Goal: Task Accomplishment & Management: Manage account settings

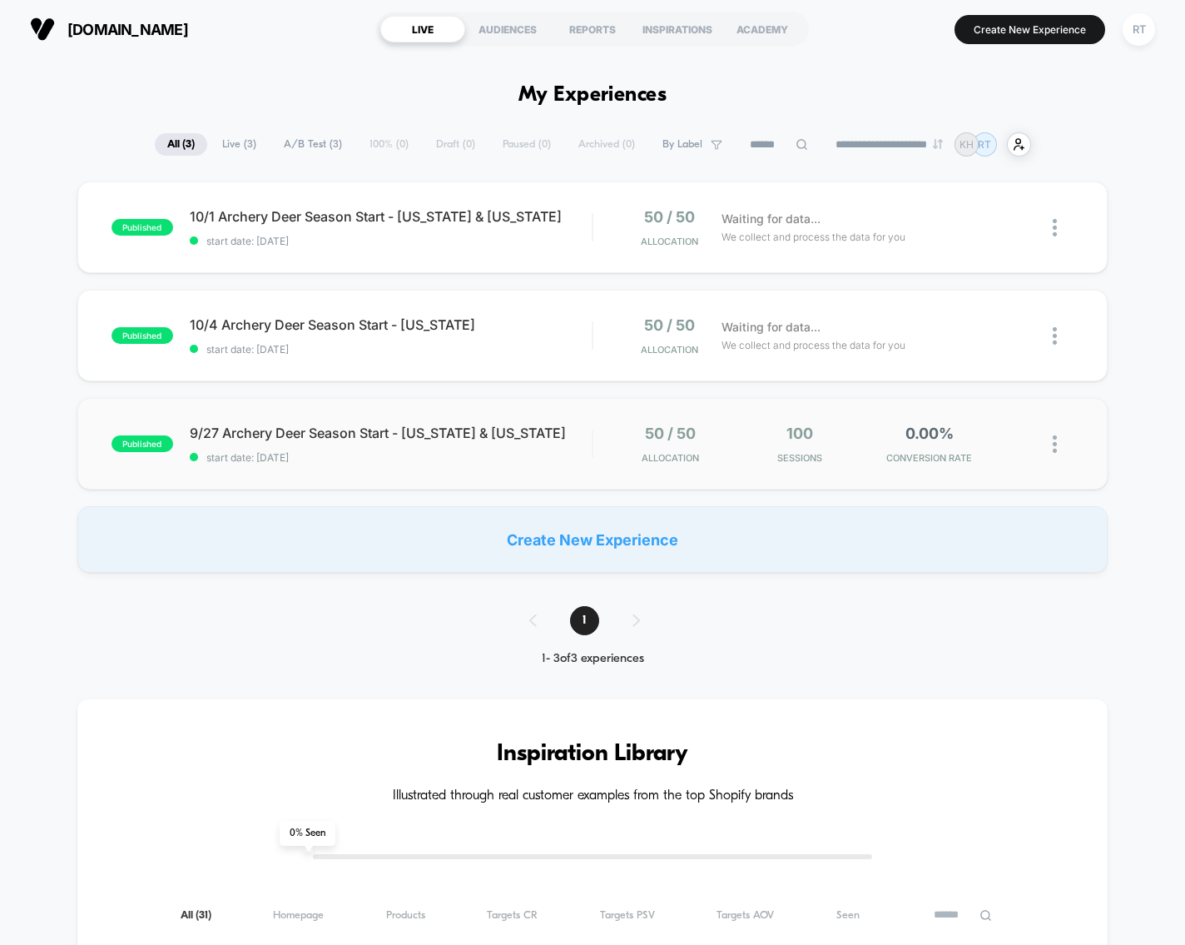
click at [399, 477] on div "published 9/27 Archery Deer Season Start - [US_STATE] & [US_STATE] start date: …" at bounding box center [592, 444] width 1031 height 92
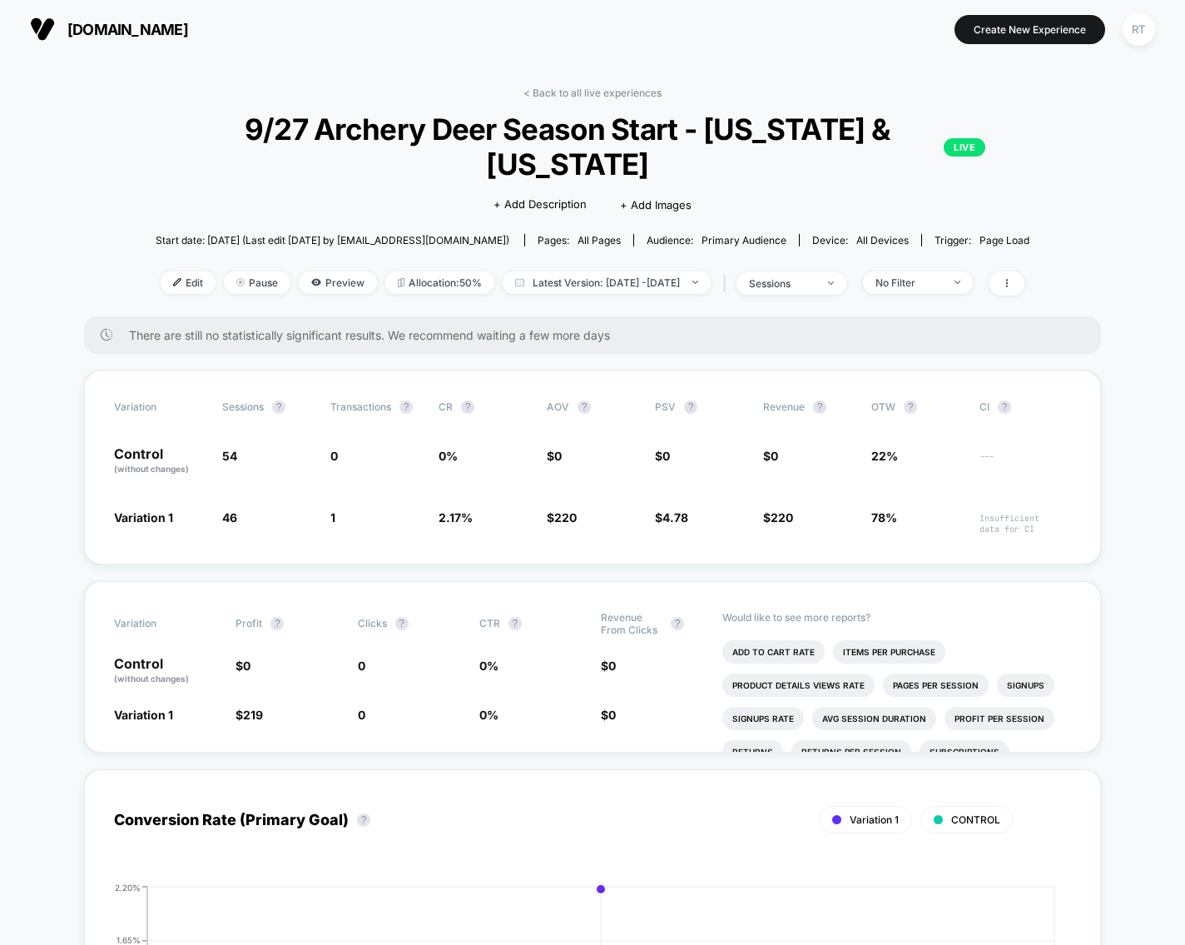
click at [294, 185] on div "< Back to all live experiences 9/27 Archery Deer Season Start - [US_STATE] & [U…" at bounding box center [593, 202] width 874 height 230
click at [161, 271] on span "Edit" at bounding box center [188, 282] width 55 height 22
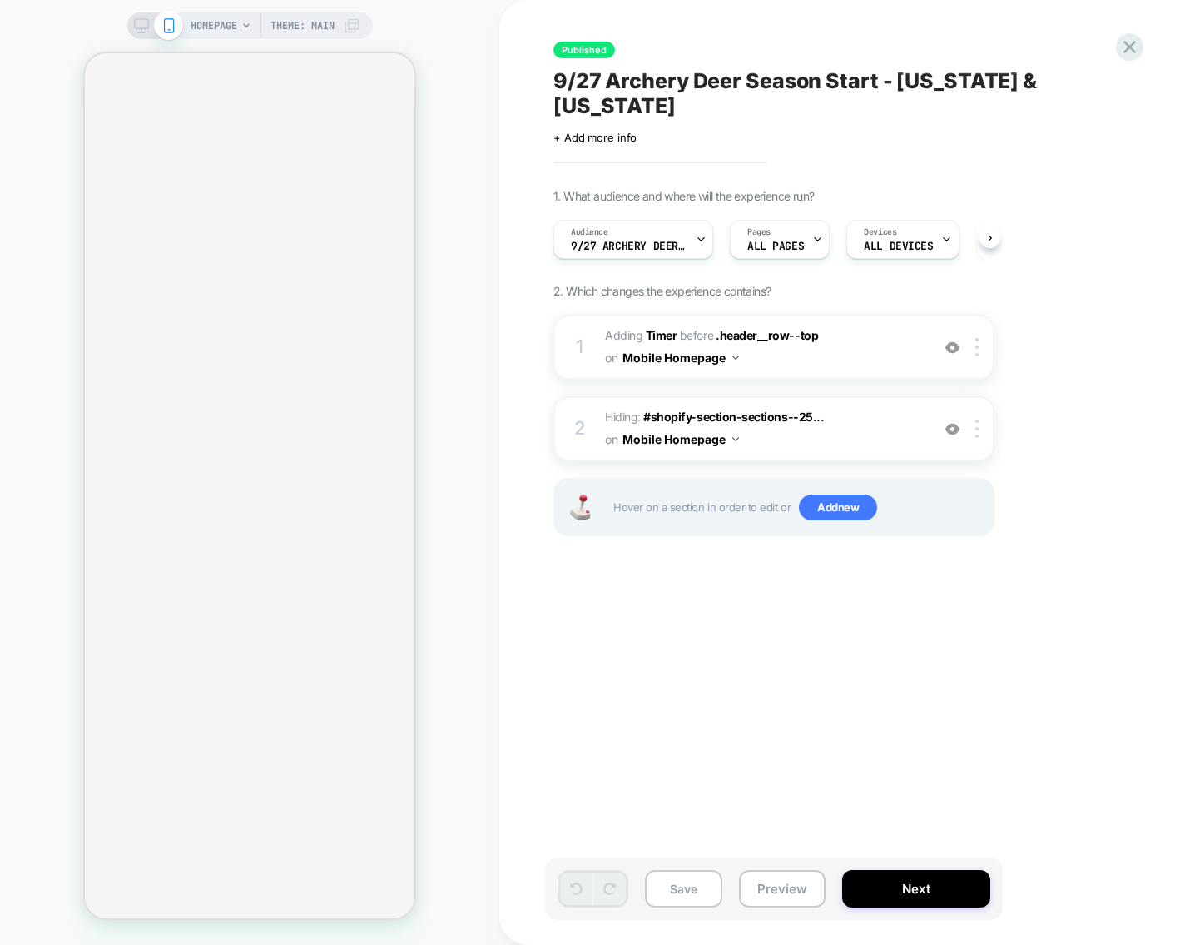
scroll to position [0, 1]
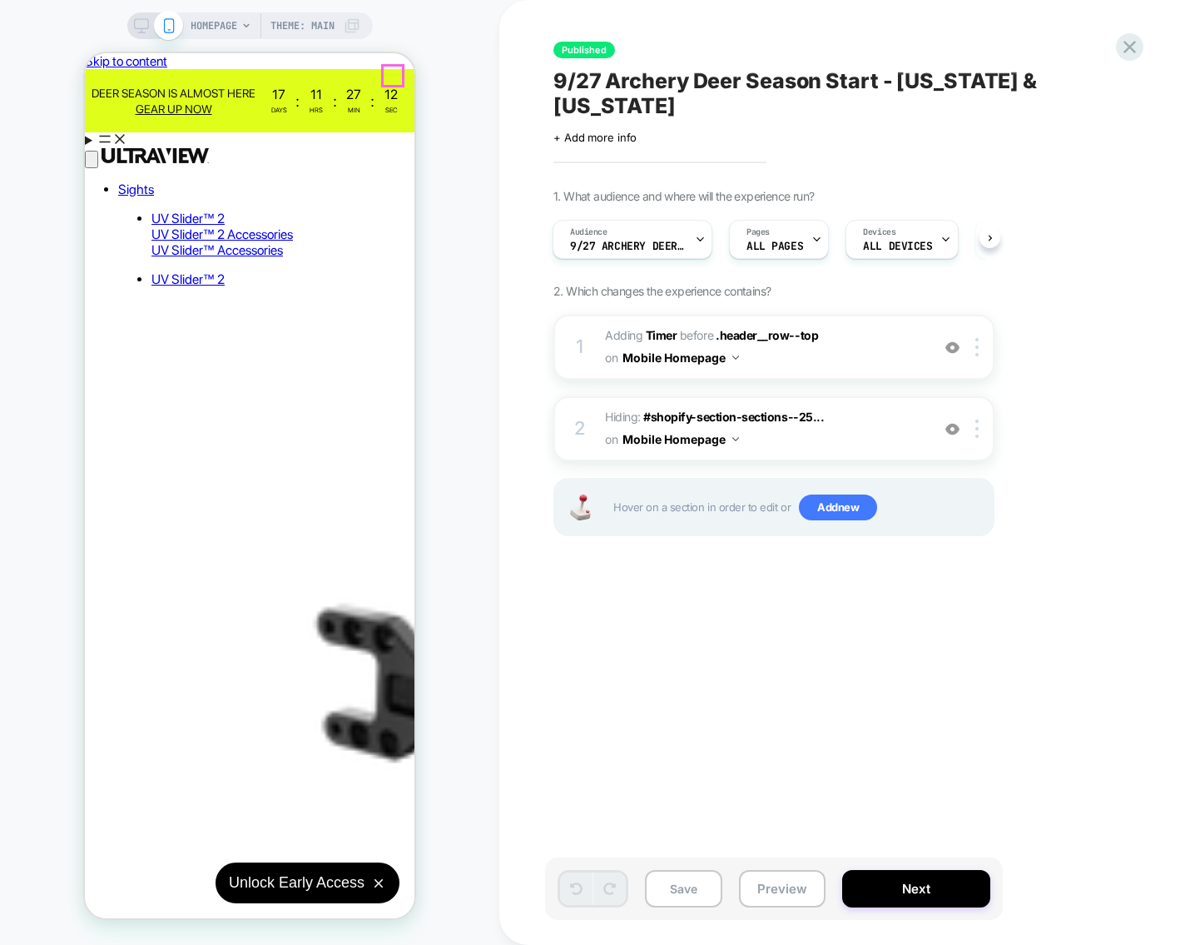
click at [1122, 47] on icon at bounding box center [1129, 47] width 22 height 22
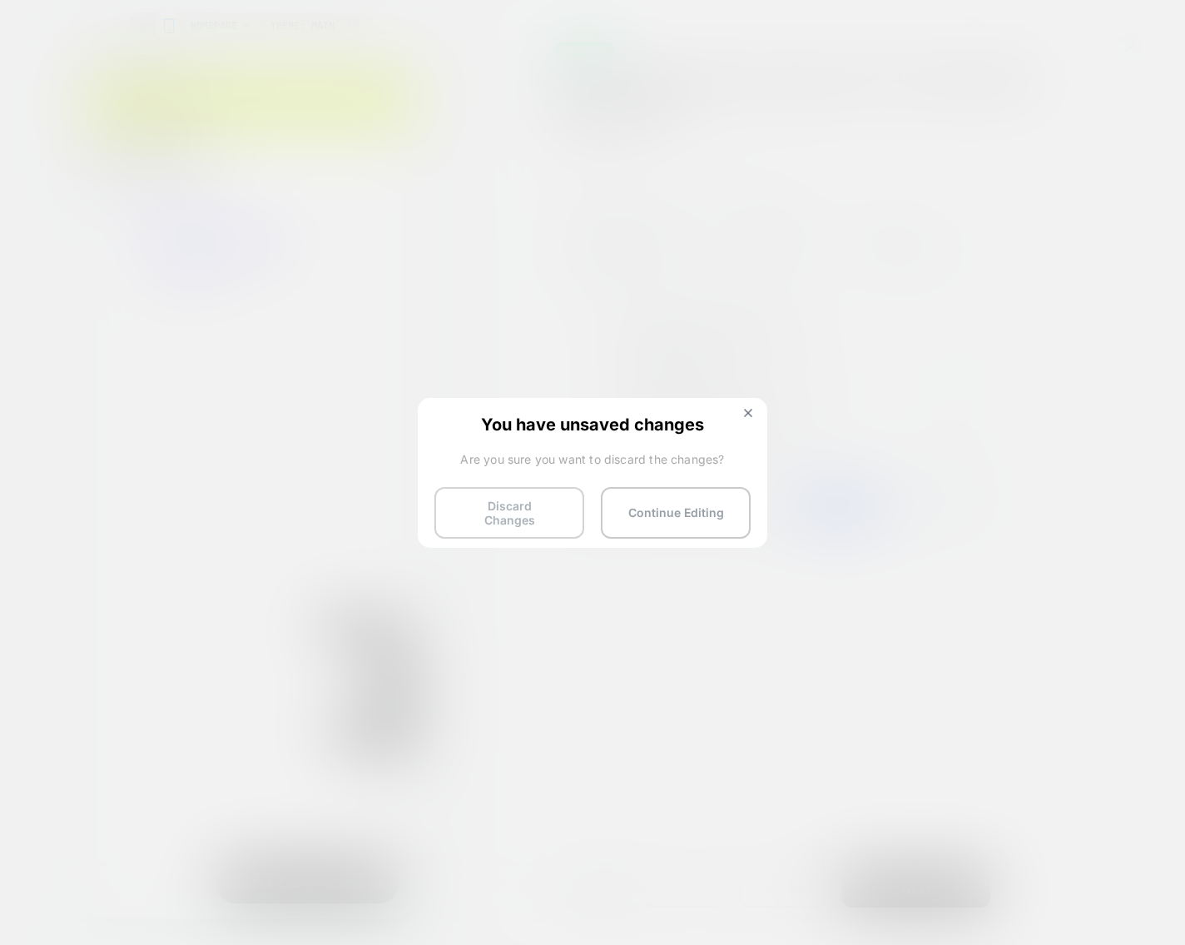
click at [534, 513] on button "Discard Changes" at bounding box center [509, 513] width 150 height 52
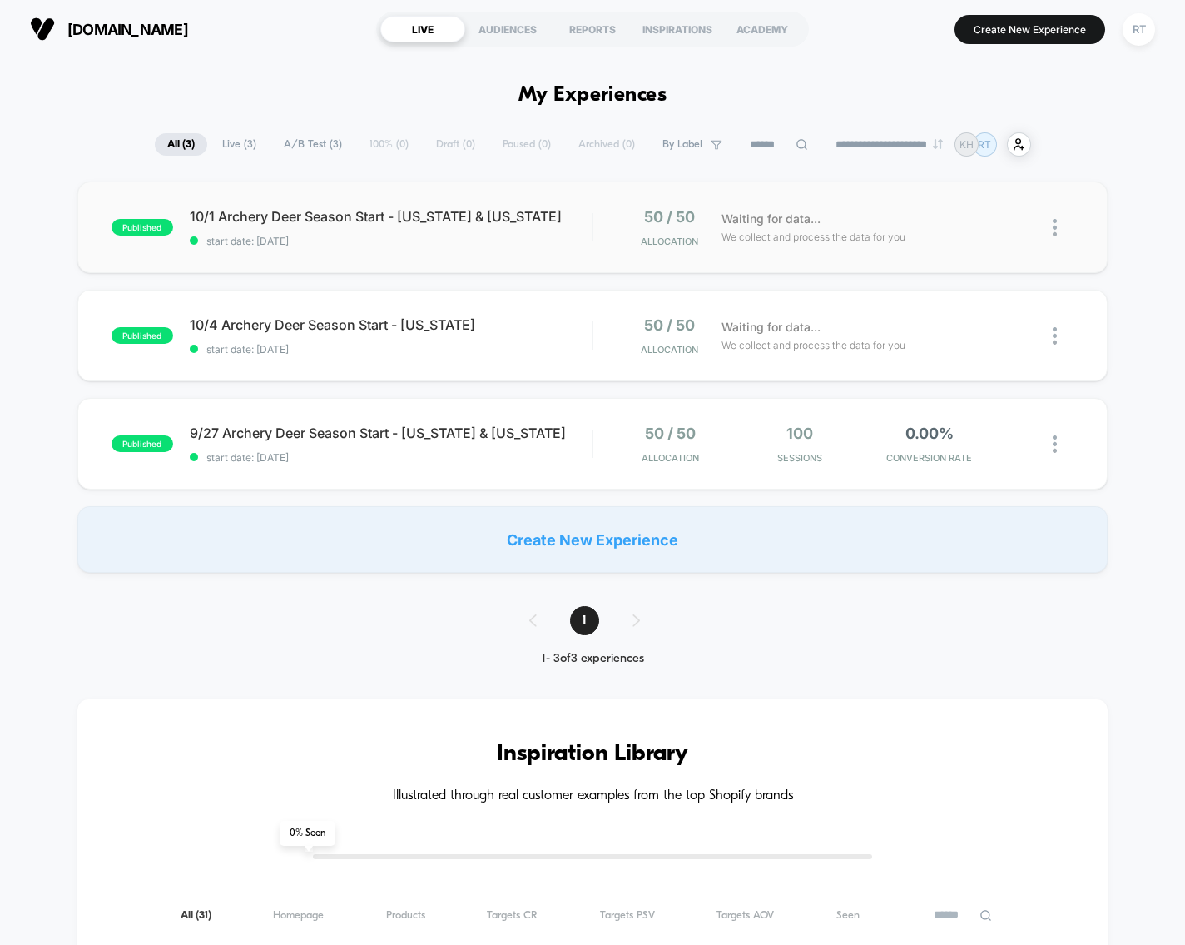
click at [313, 201] on div "published 10/1 Archery Deer Season Start - [US_STATE] & [US_STATE] start date: …" at bounding box center [592, 227] width 1031 height 92
click at [332, 333] on div "10/4 Archery Deer Season Start - [US_STATE] Click to edit experience details Cl…" at bounding box center [391, 335] width 403 height 39
click at [329, 424] on span "9/27 Archery Deer Season Start - [US_STATE] & [US_STATE] Click to edit experien…" at bounding box center [391, 432] width 403 height 33
click at [188, 27] on span "[DOMAIN_NAME]" at bounding box center [127, 29] width 121 height 17
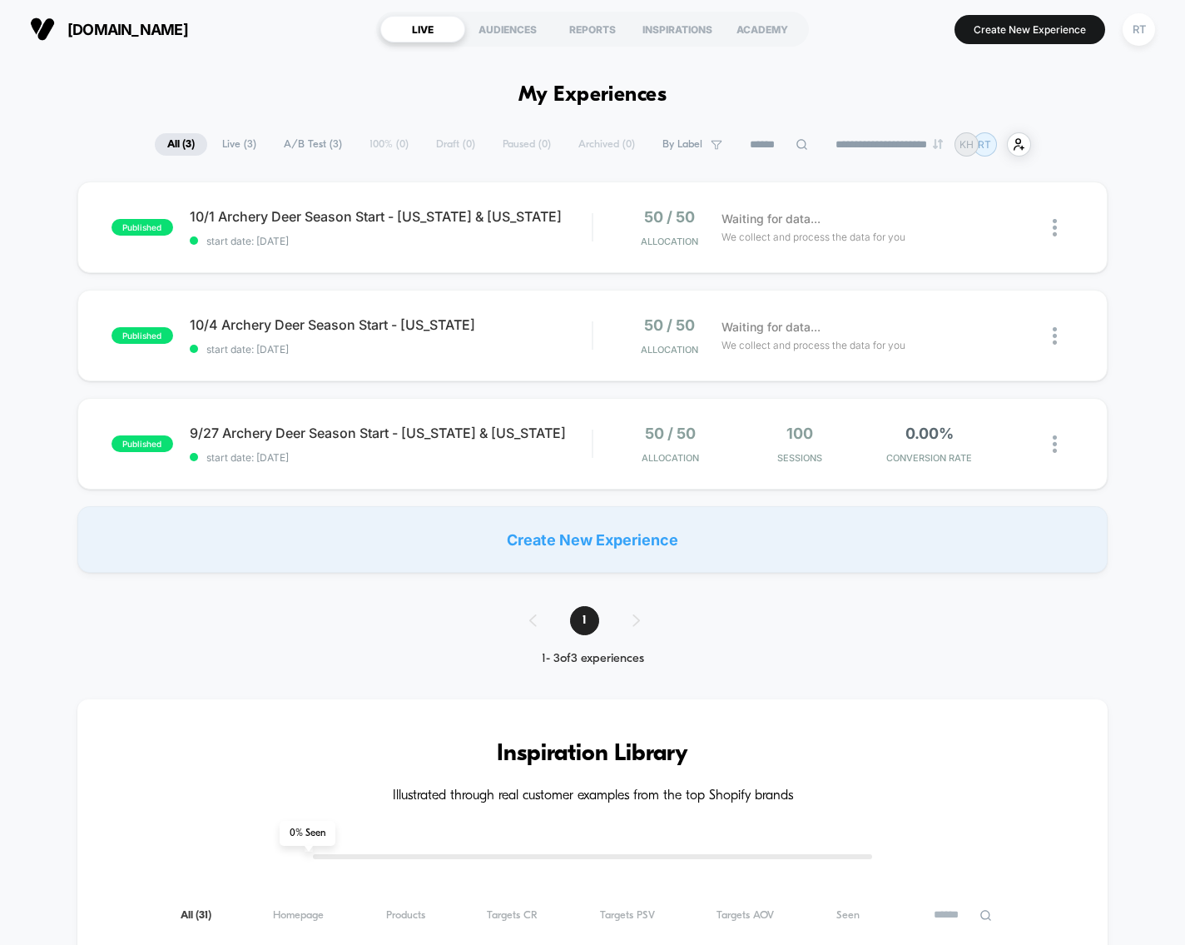
click at [188, 27] on span "[DOMAIN_NAME]" at bounding box center [127, 29] width 121 height 17
